Goal: Understand process/instructions

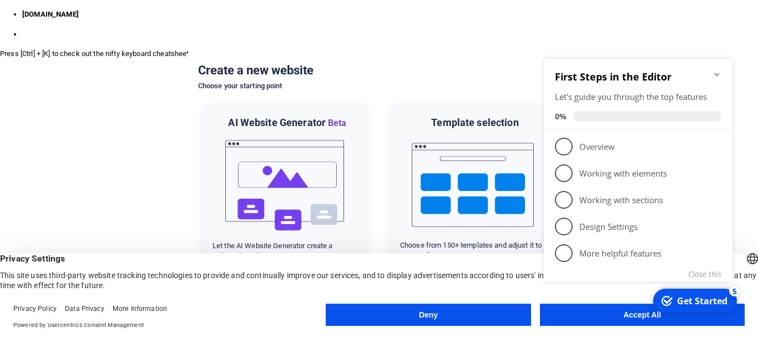
drag, startPoint x: 1036, startPoint y: 363, endPoint x: 621, endPoint y: 317, distance: 417.6
click at [621, 317] on div "checkmark Get Started 5 First Steps in the Editor Let's guide you through the t…" at bounding box center [640, 185] width 202 height 265
click at [634, 316] on div "checkmark Get Started 5 First Steps in the Editor Let's guide you through the t…" at bounding box center [640, 185] width 202 height 265
drag, startPoint x: 981, startPoint y: 363, endPoint x: 556, endPoint y: 317, distance: 427.4
click at [581, 316] on div "checkmark Get Started 5 First Steps in the Editor Let's guide you through the t…" at bounding box center [640, 185] width 202 height 265
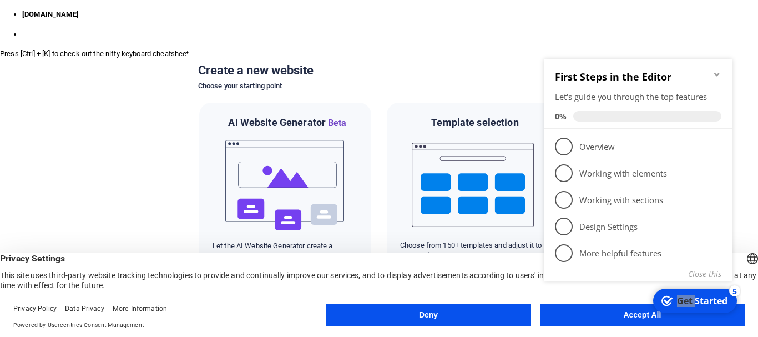
click at [581, 316] on div "checkmark Get Started 5 First Steps in the Editor Let's guide you through the t…" at bounding box center [640, 185] width 202 height 265
click at [614, 316] on div "checkmark Get Started 5 First Steps in the Editor Let's guide you through the t…" at bounding box center [640, 185] width 202 height 265
click at [736, 287] on div "5" at bounding box center [734, 290] width 11 height 11
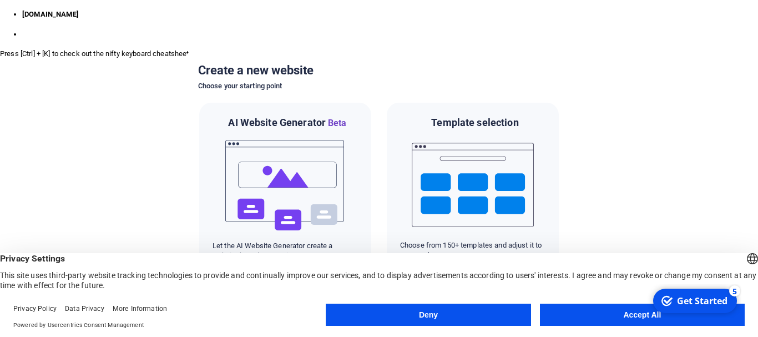
click at [732, 317] on div "checkmark Get Started 5 First Steps in the Editor Let's guide you through the t…" at bounding box center [694, 300] width 94 height 33
click at [610, 314] on button "Accept All" at bounding box center [642, 314] width 205 height 22
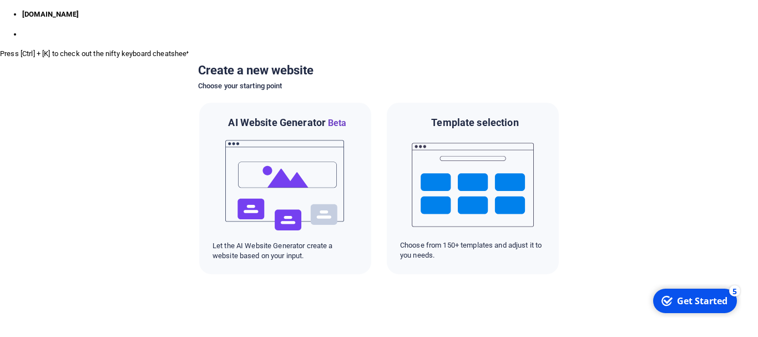
click at [571, 59] on div at bounding box center [379, 59] width 758 height 0
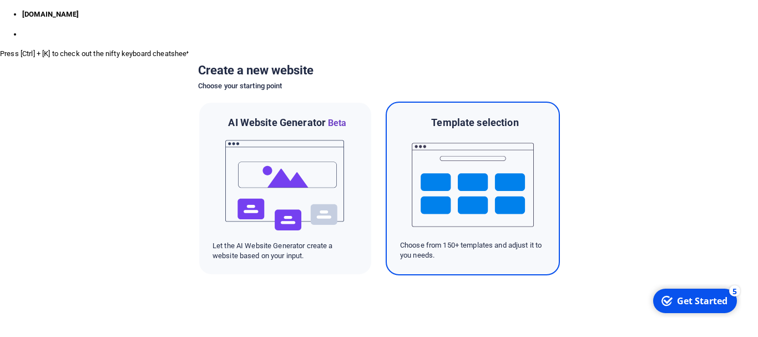
click at [455, 188] on img at bounding box center [473, 184] width 122 height 111
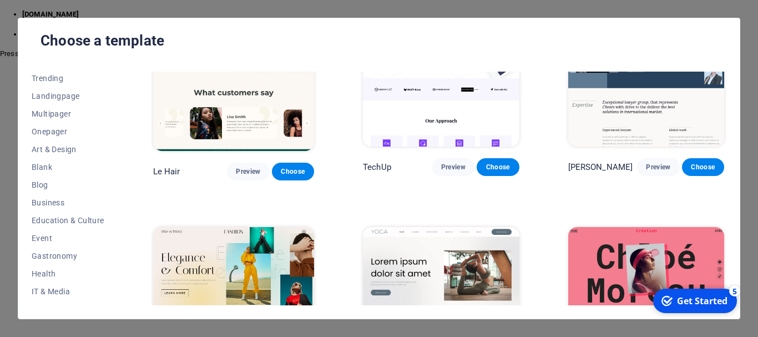
scroll to position [3384, 0]
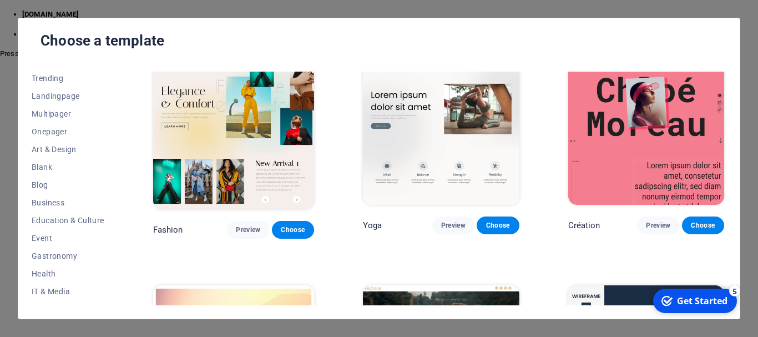
click at [754, 74] on div "Choose a template All Templates My Templates New Trending Landingpage Multipage…" at bounding box center [379, 168] width 758 height 337
